Goal: Transaction & Acquisition: Register for event/course

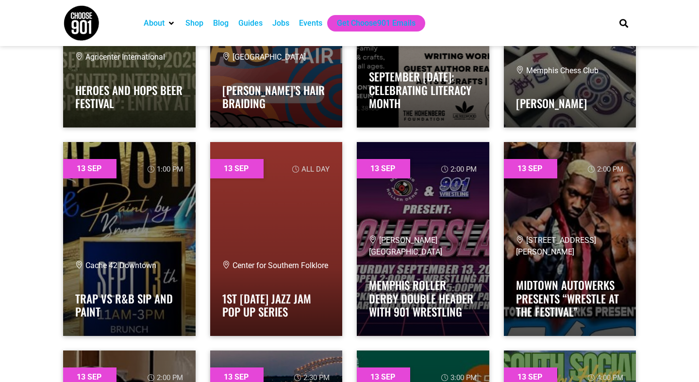
scroll to position [7554, 0]
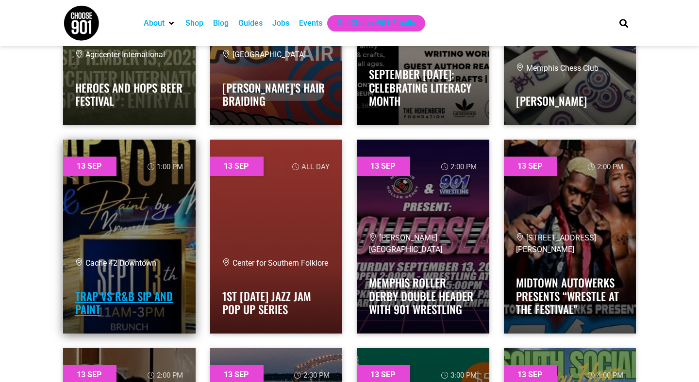
click at [131, 300] on link "Trap vs R&B Sip and Paint" at bounding box center [124, 303] width 98 height 30
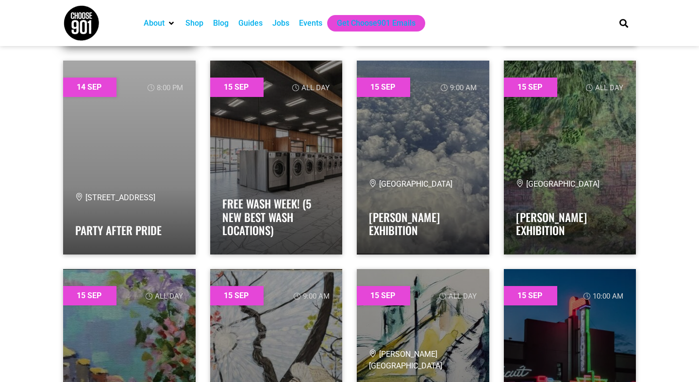
scroll to position [10763, 0]
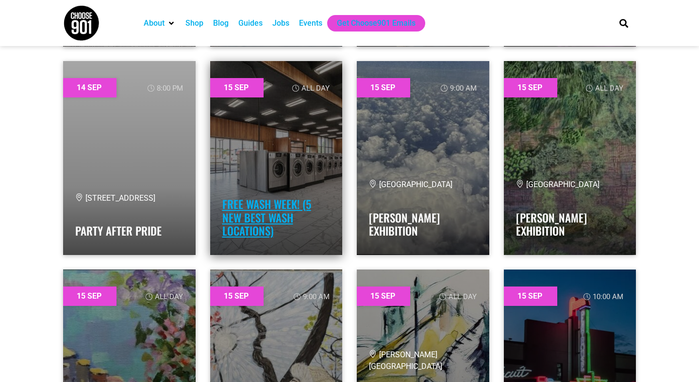
click at [235, 222] on link "Free Wash Week! (5 New Best Wash Locations)" at bounding box center [266, 217] width 89 height 43
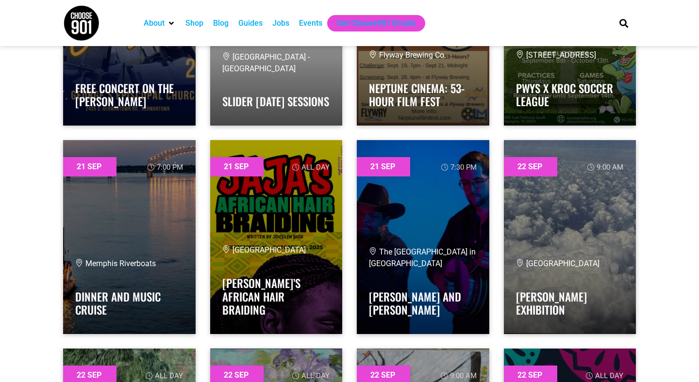
scroll to position [21127, 0]
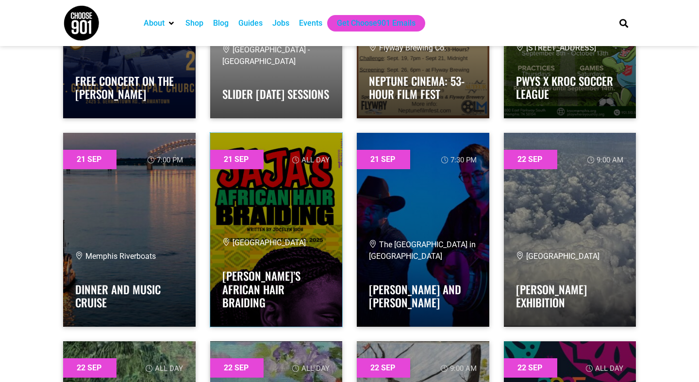
click at [219, 228] on link at bounding box center [276, 230] width 133 height 194
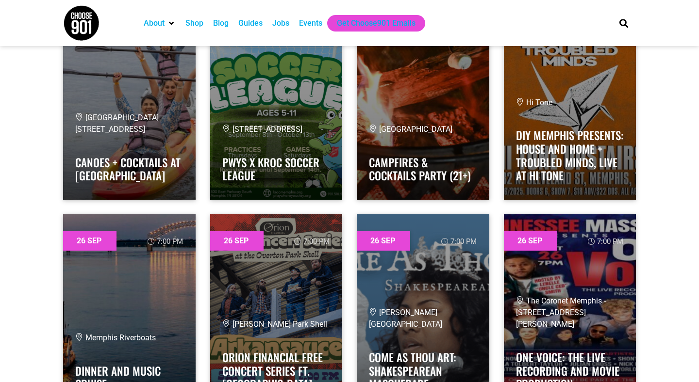
scroll to position [27100, 0]
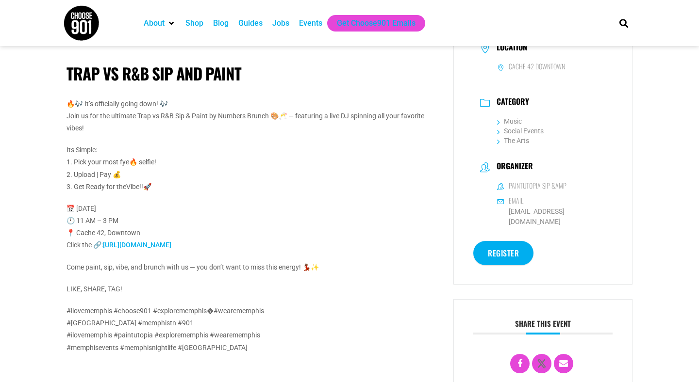
scroll to position [165, 0]
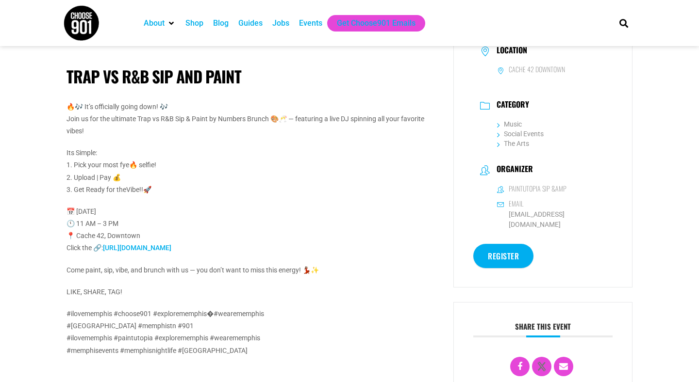
click at [171, 246] on link "https://form.jotform.com/paintutopia1/registration" at bounding box center [137, 248] width 68 height 8
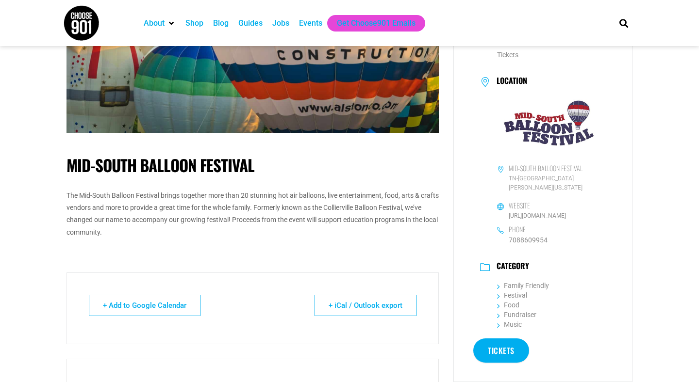
scroll to position [179, 0]
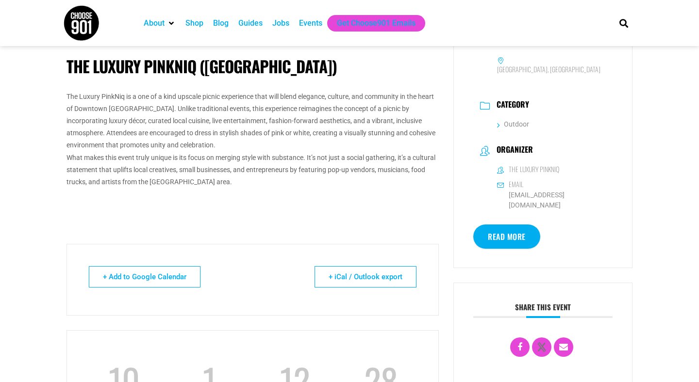
scroll to position [188, 0]
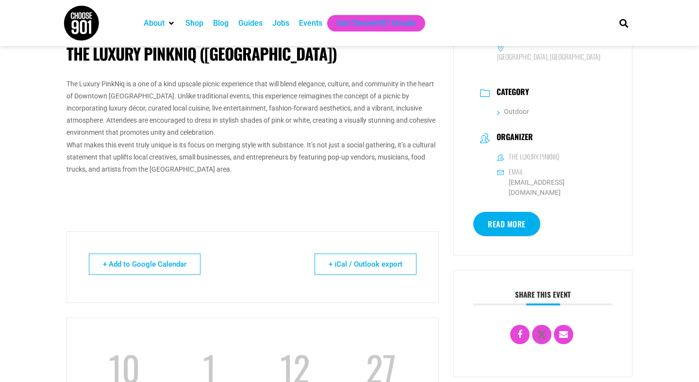
click at [501, 214] on link "Read More" at bounding box center [506, 224] width 67 height 24
